Goal: Information Seeking & Learning: Learn about a topic

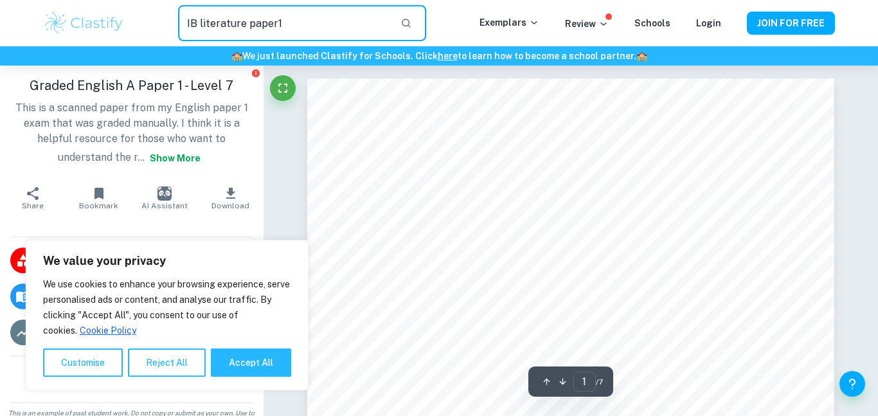
type input "IB literature paper1"
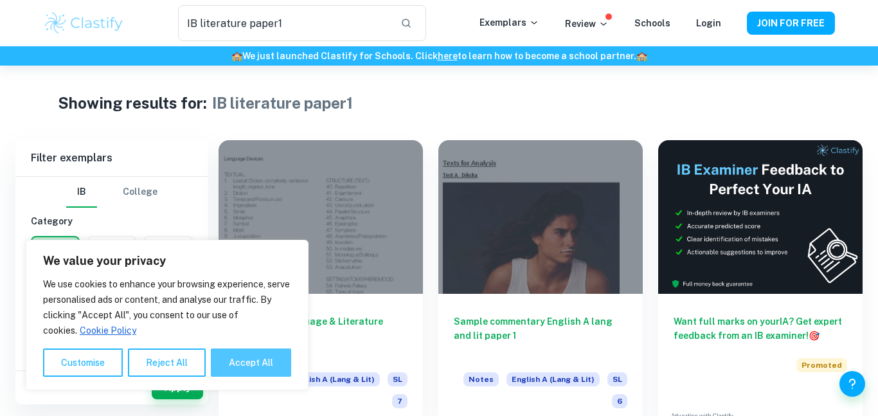
click at [237, 367] on button "Accept All" at bounding box center [251, 363] width 80 height 28
checkbox input "true"
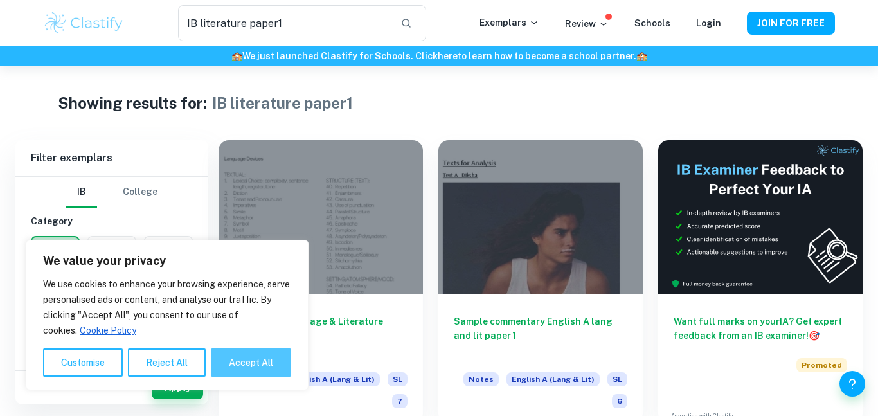
checkbox input "true"
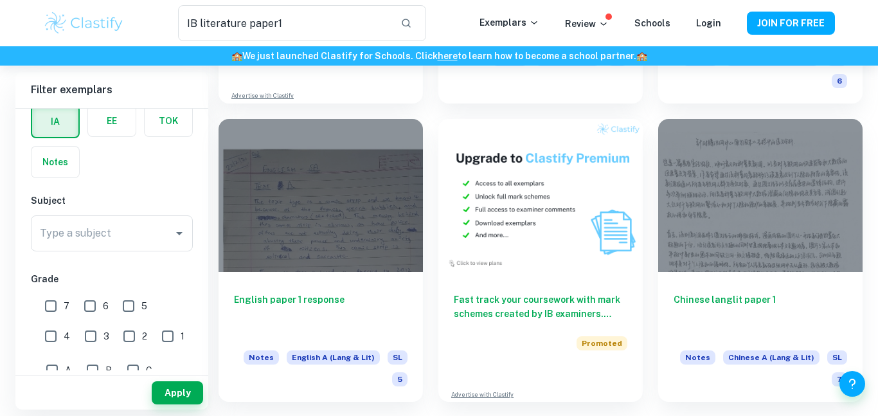
scroll to position [2150, 0]
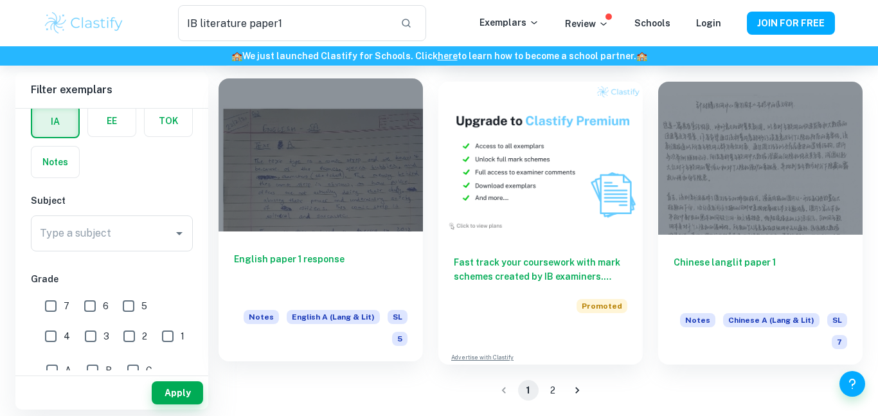
click at [355, 221] on div at bounding box center [321, 155] width 204 height 154
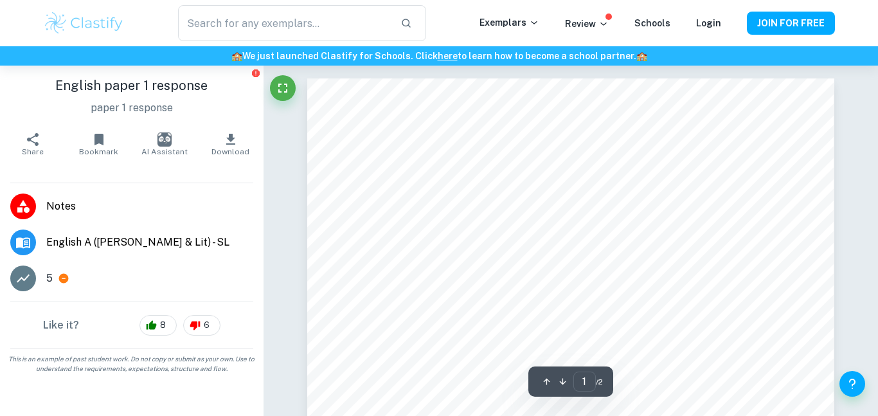
type input "IB literature paper1"
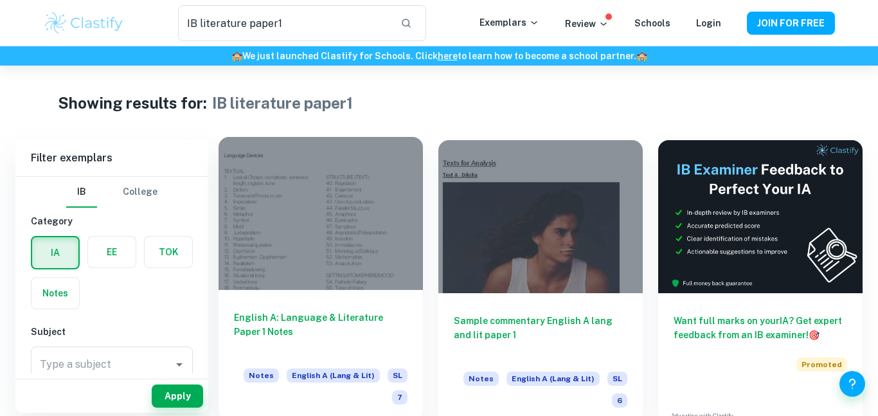
scroll to position [35, 0]
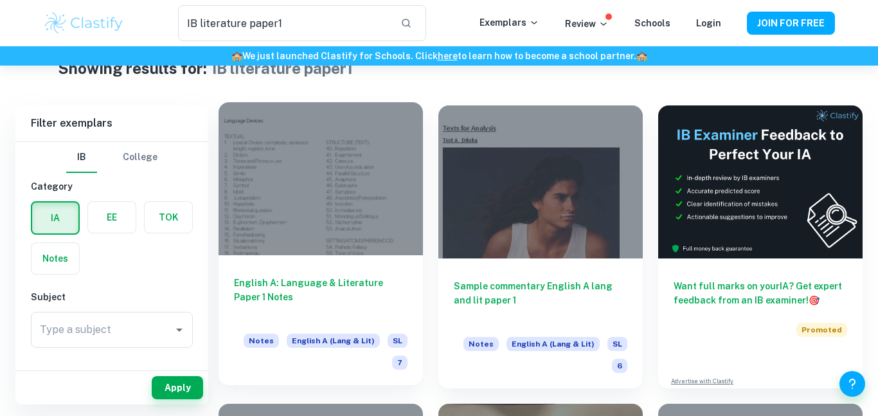
click at [398, 205] on div at bounding box center [321, 178] width 204 height 153
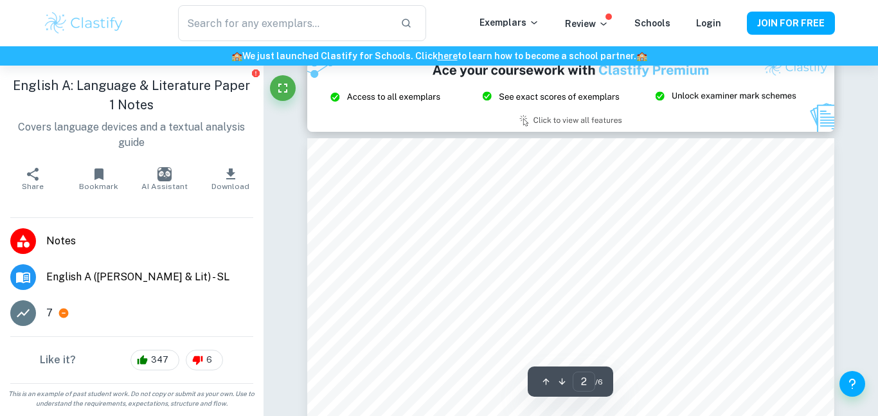
type input "3"
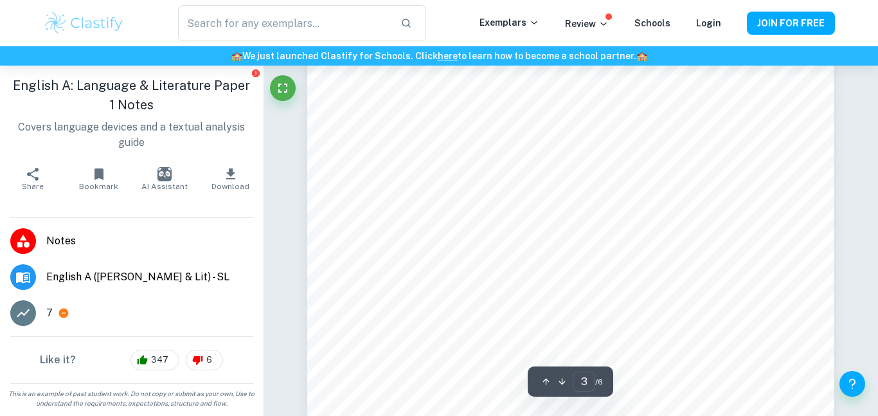
scroll to position [1870, 0]
type input "IB literature paper1"
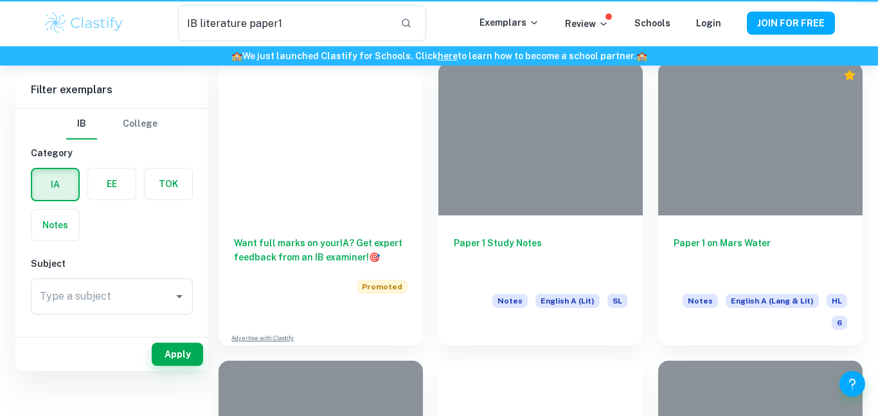
scroll to position [35, 0]
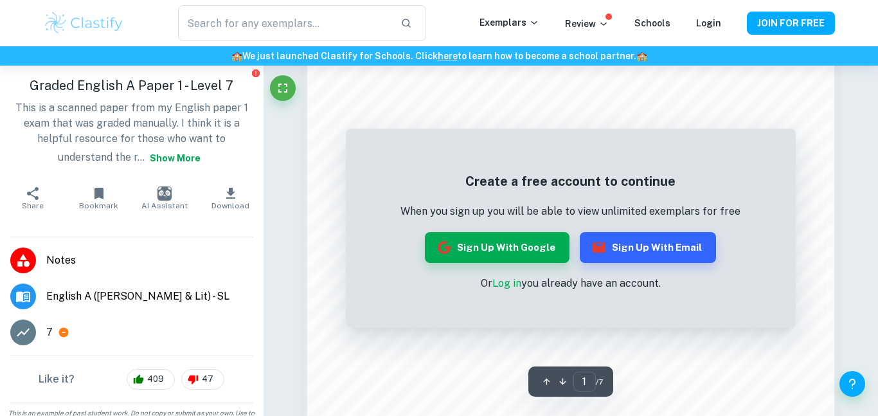
scroll to position [919, 0]
